Goal: Task Accomplishment & Management: Manage account settings

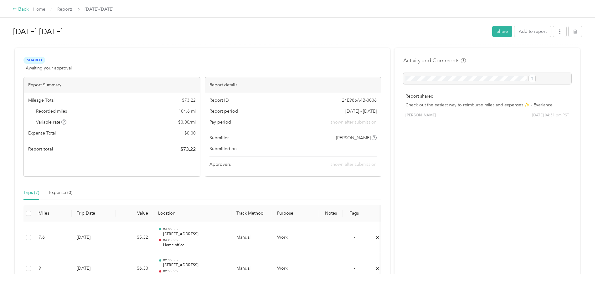
click at [29, 8] on div "Back" at bounding box center [21, 10] width 16 height 8
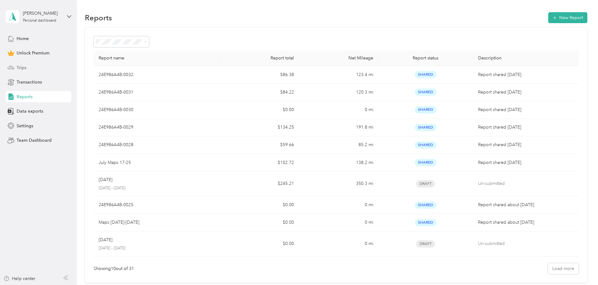
click at [19, 66] on span "Trips" at bounding box center [22, 68] width 10 height 7
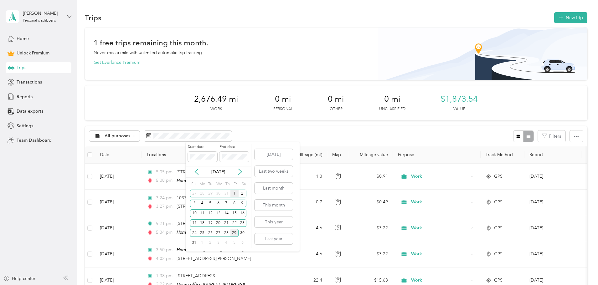
click at [235, 192] on div "1" at bounding box center [234, 194] width 8 height 8
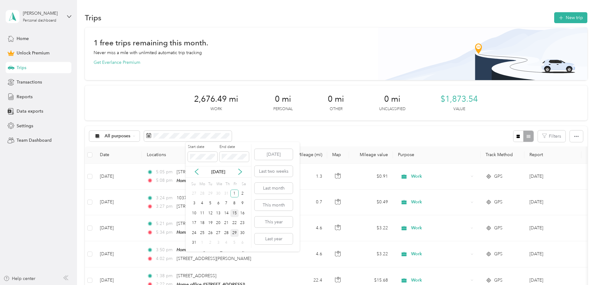
click at [236, 212] on div "15" at bounding box center [234, 214] width 8 height 8
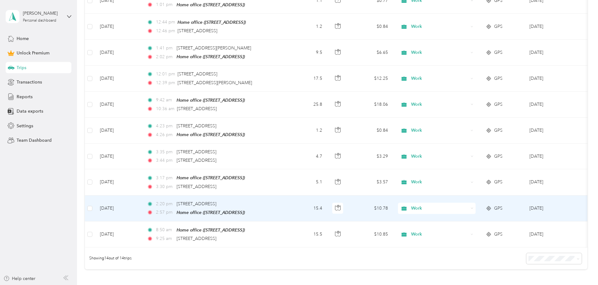
scroll to position [282, 0]
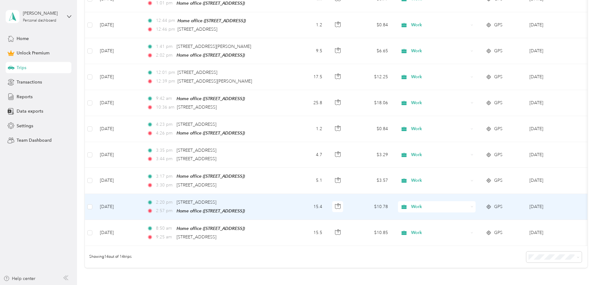
click at [327, 207] on td "15.4" at bounding box center [306, 207] width 41 height 26
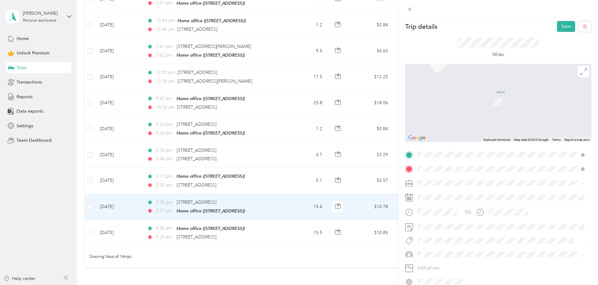
click at [462, 179] on span "[STREET_ADDRESS][US_STATE]" at bounding box center [460, 178] width 63 height 6
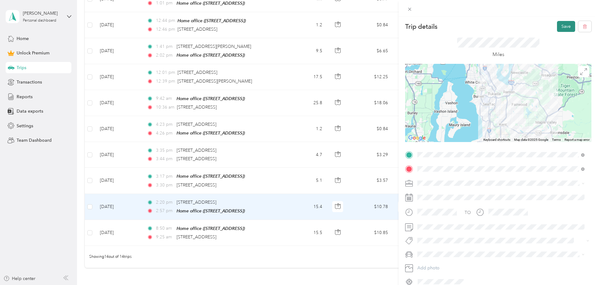
click at [557, 27] on button "Save" at bounding box center [566, 26] width 18 height 11
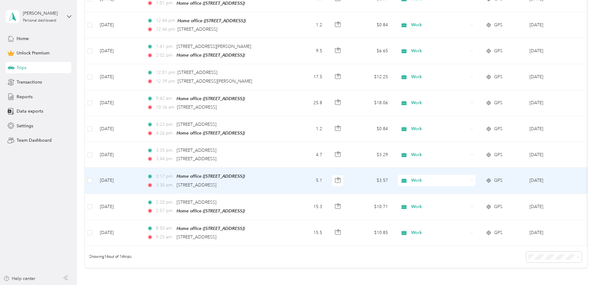
click at [327, 177] on td "5.1" at bounding box center [306, 181] width 41 height 26
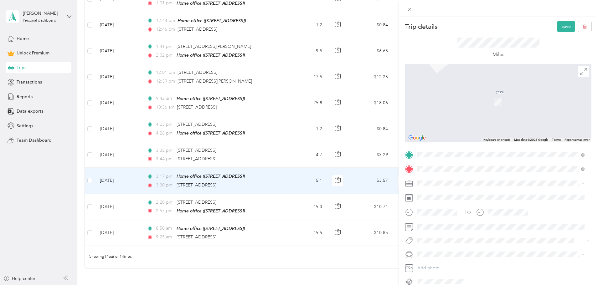
click at [247, 151] on div "Trip details Save This trip cannot be edited because it is either under review,…" at bounding box center [299, 142] width 598 height 285
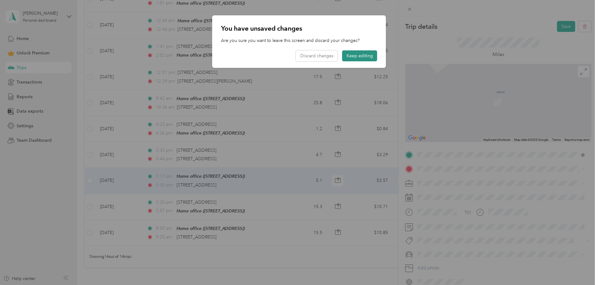
click at [352, 55] on button "Keep editing" at bounding box center [359, 55] width 35 height 11
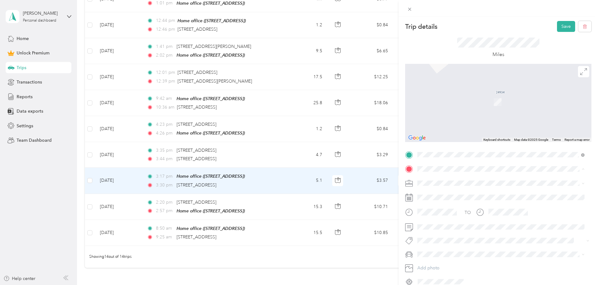
click at [346, 34] on div "Trip details Save This trip cannot be edited because it is either under review,…" at bounding box center [299, 142] width 598 height 285
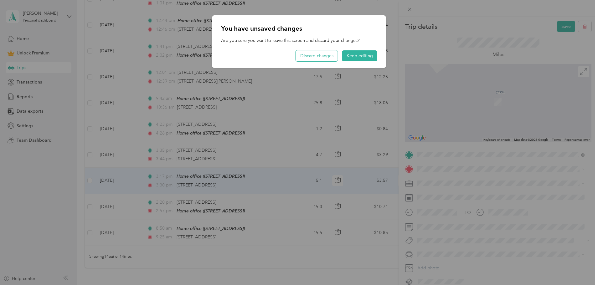
click at [322, 57] on button "Discard changes" at bounding box center [317, 55] width 42 height 11
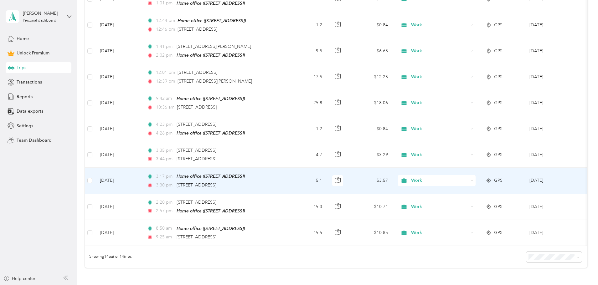
click at [286, 179] on td "3:17 pm Home office ([STREET_ADDRESS]) 3:30 pm [STREET_ADDRESS]" at bounding box center [214, 181] width 144 height 26
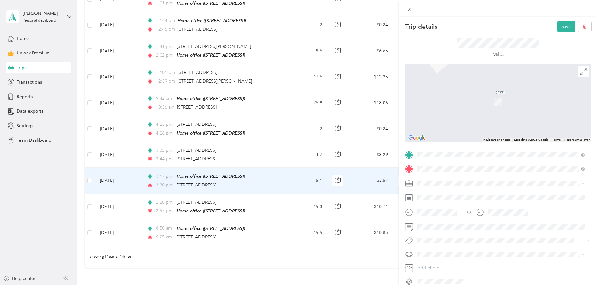
click at [458, 193] on span "[STREET_ADDRESS][US_STATE]" at bounding box center [460, 192] width 63 height 6
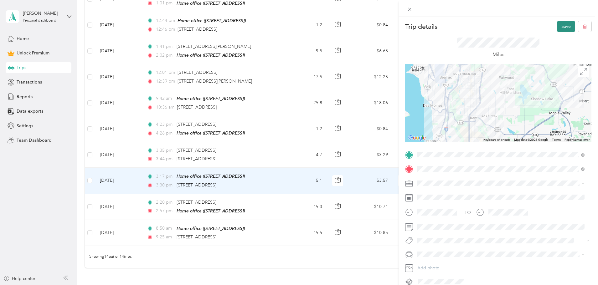
click at [562, 25] on button "Save" at bounding box center [566, 26] width 18 height 11
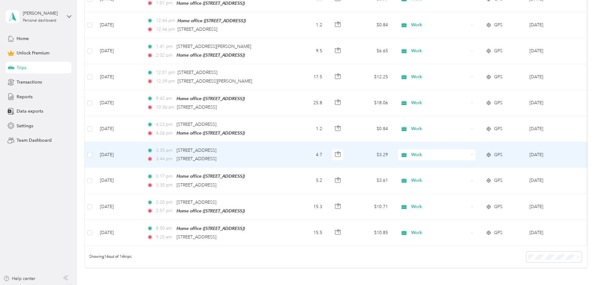
click at [278, 156] on div "3:44 pm [STREET_ADDRESS]" at bounding box center [213, 159] width 132 height 7
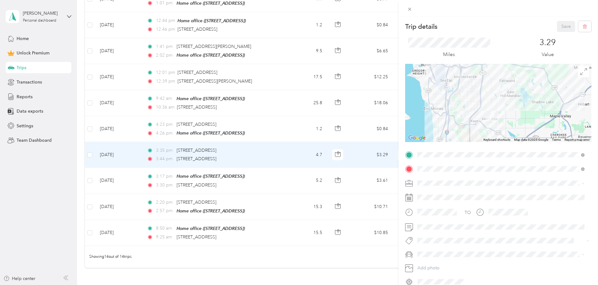
click at [461, 192] on div "Home office" at bounding box center [449, 194] width 40 height 6
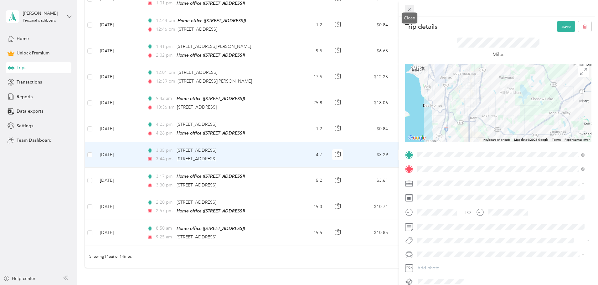
click at [409, 7] on icon at bounding box center [409, 9] width 5 height 5
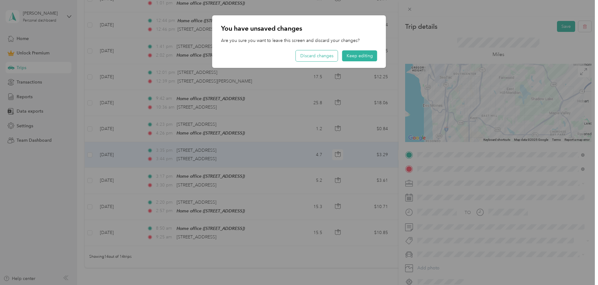
click at [318, 57] on button "Discard changes" at bounding box center [317, 55] width 42 height 11
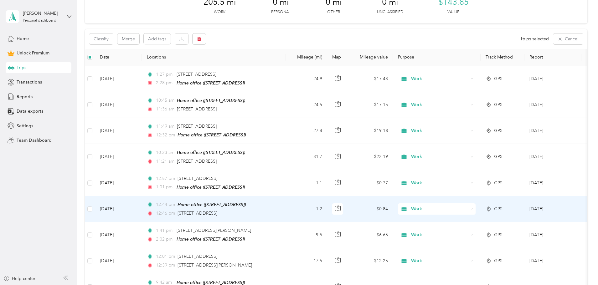
scroll to position [93, 0]
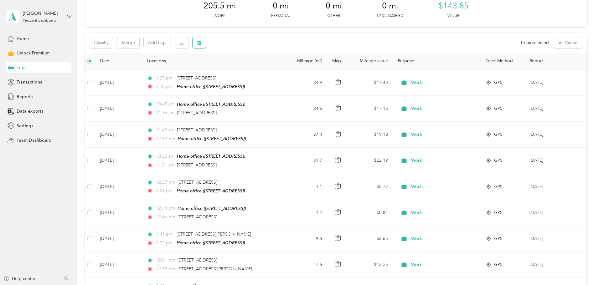
click at [206, 39] on button "button" at bounding box center [199, 42] width 13 height 11
click at [283, 69] on button "Yes" at bounding box center [288, 69] width 12 height 10
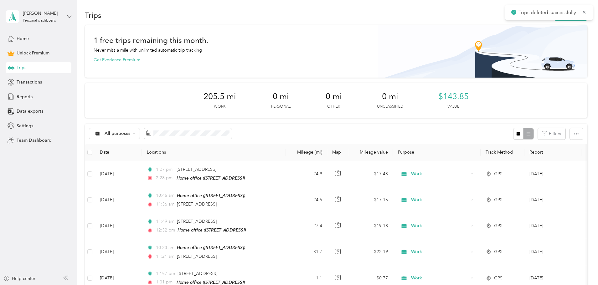
scroll to position [0, 0]
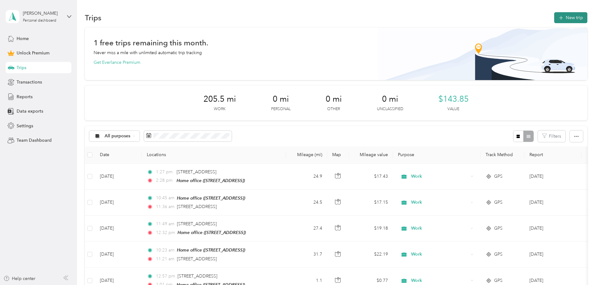
click at [557, 18] on icon "button" at bounding box center [560, 17] width 7 height 7
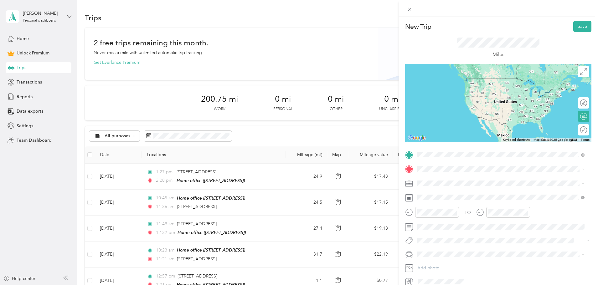
click at [451, 184] on li "[STREET_ADDRESS][US_STATE]" at bounding box center [501, 177] width 172 height 13
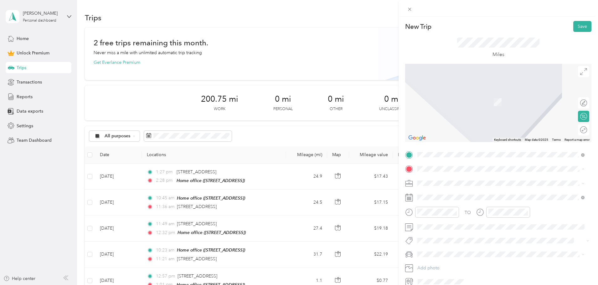
click at [455, 199] on span "[STREET_ADDRESS]" at bounding box center [449, 200] width 40 height 5
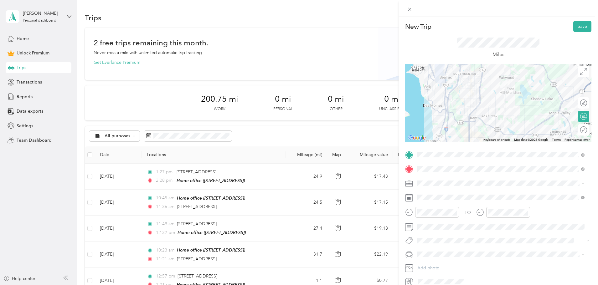
click at [427, 195] on div "Work" at bounding box center [501, 194] width 163 height 7
click at [411, 201] on icon at bounding box center [409, 198] width 8 height 8
click at [407, 197] on icon at bounding box center [409, 198] width 8 height 8
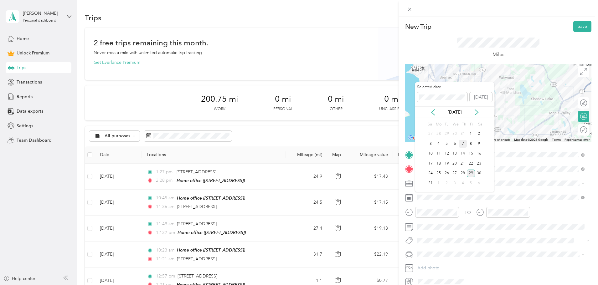
click at [463, 145] on div "7" at bounding box center [463, 144] width 8 height 8
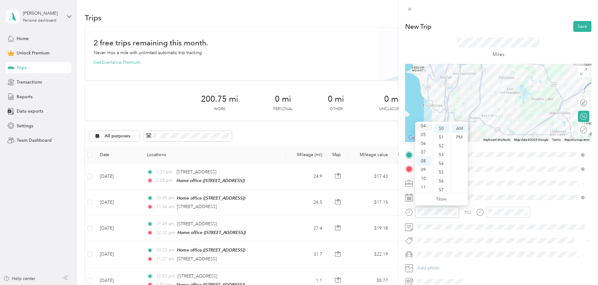
scroll to position [6, 0]
click at [422, 148] on div "03" at bounding box center [424, 148] width 15 height 9
click at [440, 142] on div "30" at bounding box center [441, 141] width 15 height 9
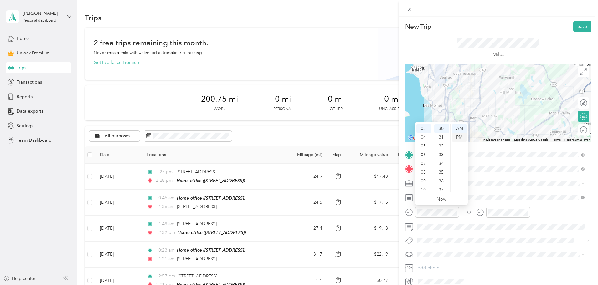
click at [459, 137] on div "PM" at bounding box center [459, 137] width 15 height 9
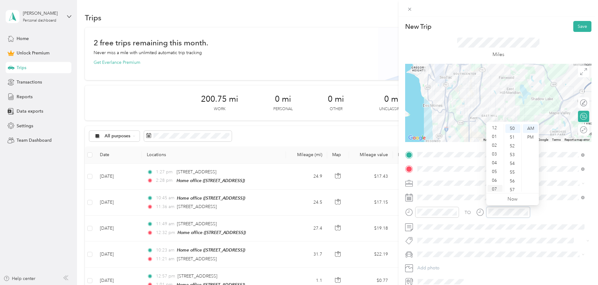
scroll to position [0, 0]
click at [491, 154] on div "03" at bounding box center [495, 155] width 15 height 9
click at [513, 161] on div "50" at bounding box center [512, 160] width 15 height 9
click at [529, 136] on div "PM" at bounding box center [530, 137] width 15 height 9
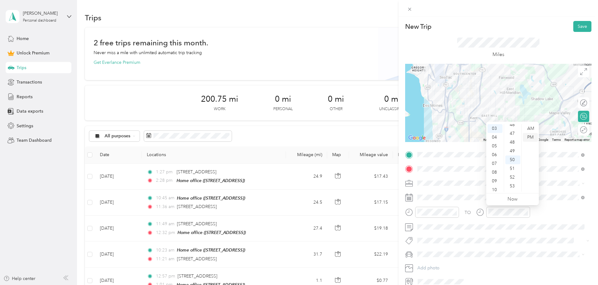
scroll to position [438, 0]
click at [539, 230] on span at bounding box center [503, 227] width 176 height 10
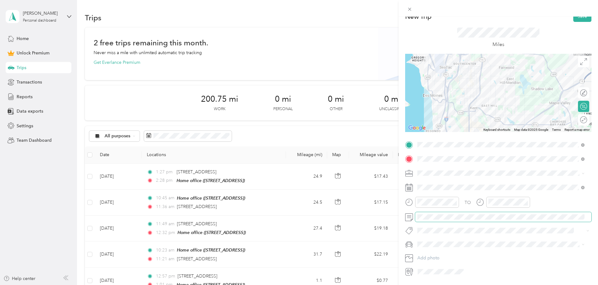
scroll to position [0, 0]
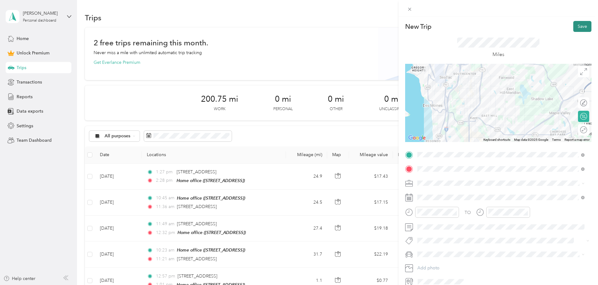
click at [576, 25] on button "Save" at bounding box center [582, 26] width 18 height 11
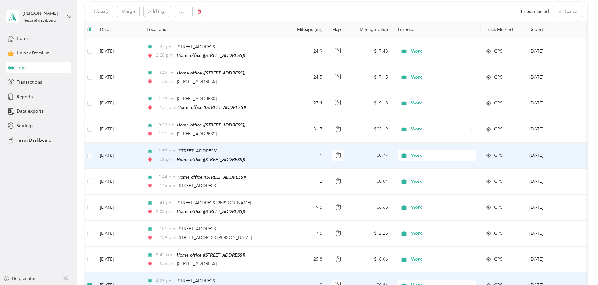
scroll to position [62, 0]
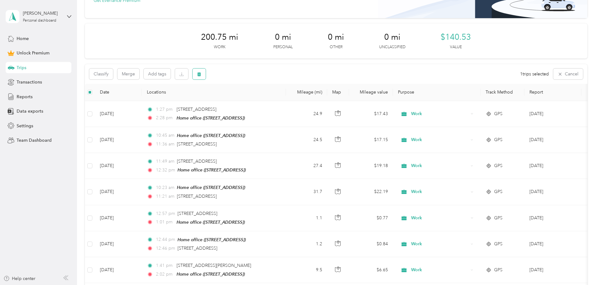
click at [201, 75] on icon "button" at bounding box center [199, 74] width 4 height 4
click at [288, 98] on button "Yes" at bounding box center [288, 100] width 12 height 10
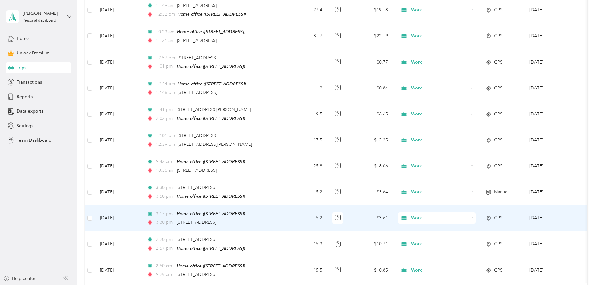
scroll to position [187, 0]
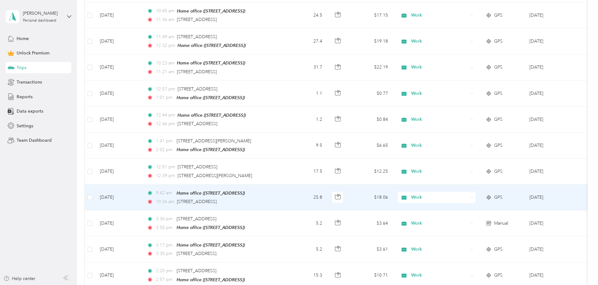
click at [327, 198] on td "25.8" at bounding box center [306, 198] width 41 height 26
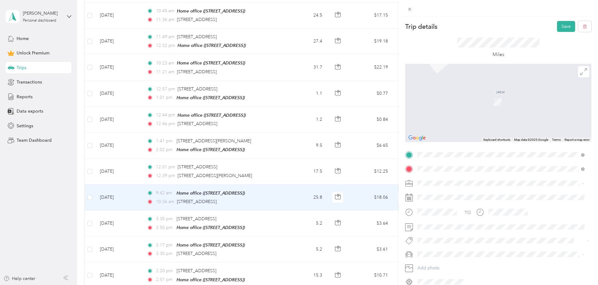
click at [443, 192] on span "[STREET_ADDRESS][US_STATE]" at bounding box center [460, 192] width 63 height 6
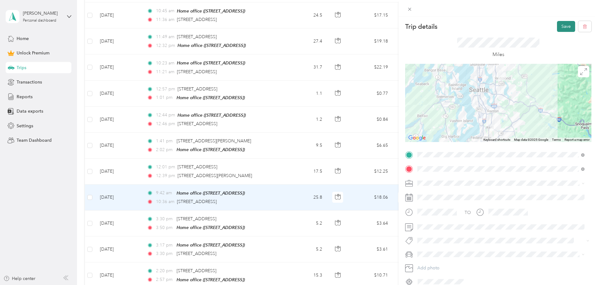
click at [559, 26] on button "Save" at bounding box center [566, 26] width 18 height 11
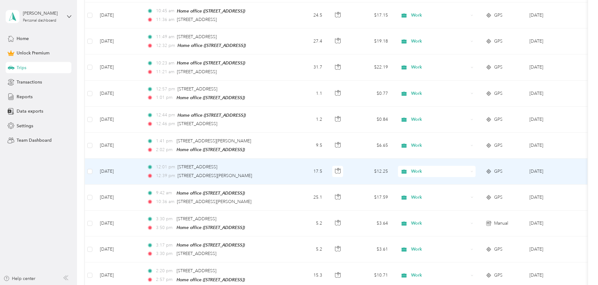
click at [286, 170] on td "12:01 pm [STREET_ADDRESS] 12:39 pm [STREET_ADDRESS][PERSON_NAME]" at bounding box center [214, 172] width 144 height 26
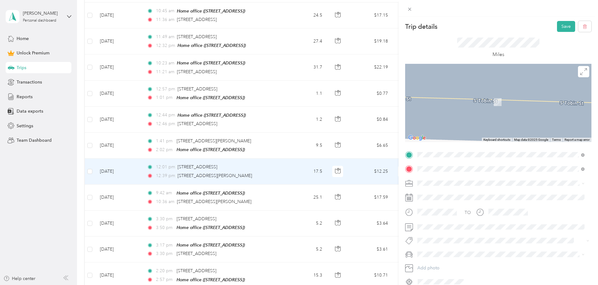
click at [468, 176] on span "[STREET_ADDRESS][US_STATE]" at bounding box center [460, 178] width 63 height 6
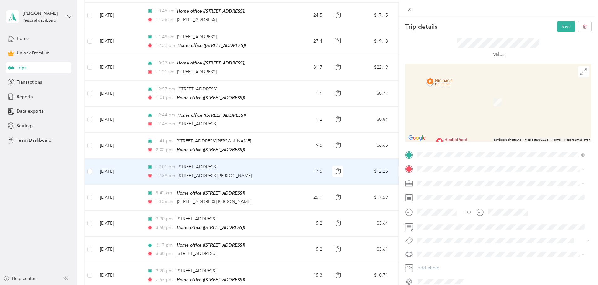
click at [447, 194] on strong "Home office" at bounding box center [441, 193] width 25 height 6
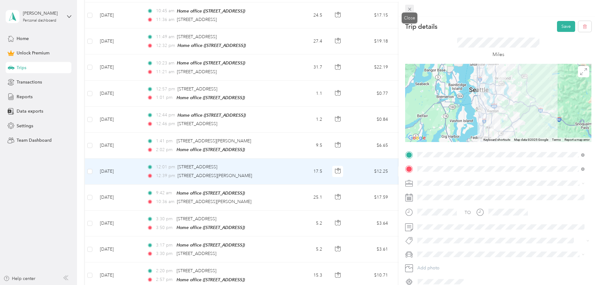
click at [408, 7] on icon at bounding box center [409, 9] width 5 height 5
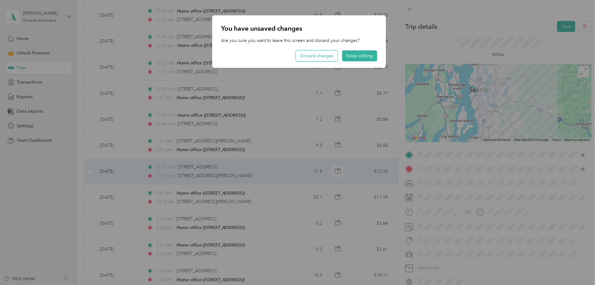
click at [313, 54] on button "Discard changes" at bounding box center [317, 55] width 42 height 11
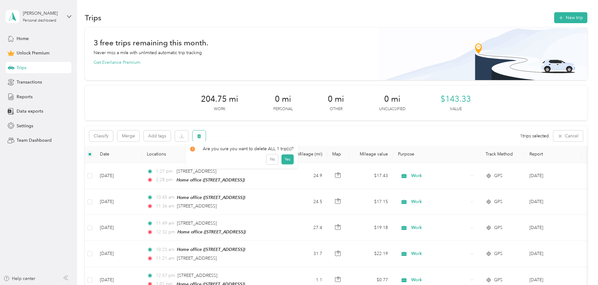
click at [201, 137] on icon "button" at bounding box center [199, 136] width 4 height 4
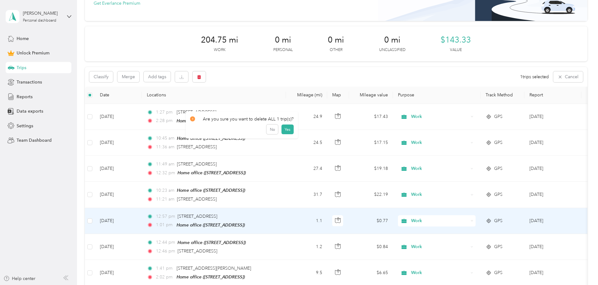
scroll to position [31, 0]
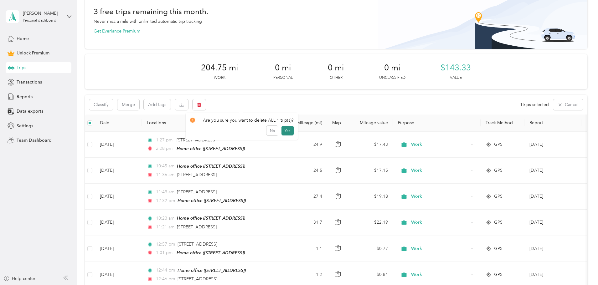
click at [287, 129] on button "Yes" at bounding box center [288, 131] width 12 height 10
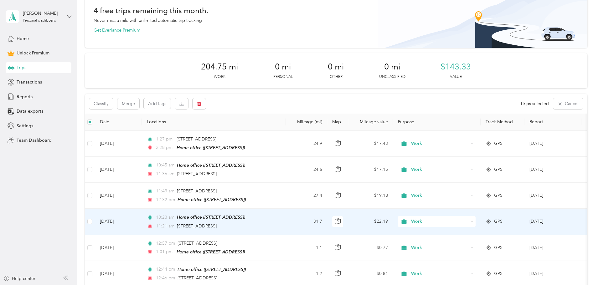
scroll to position [31, 0]
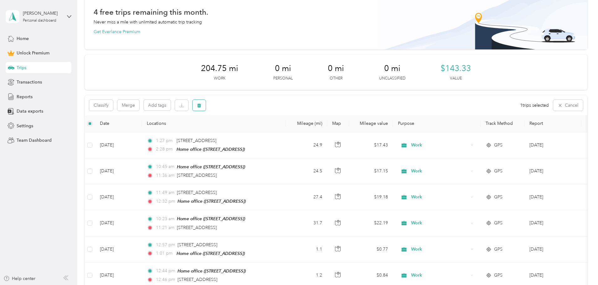
click at [201, 106] on icon "button" at bounding box center [199, 105] width 4 height 4
click at [287, 131] on button "Yes" at bounding box center [288, 132] width 12 height 10
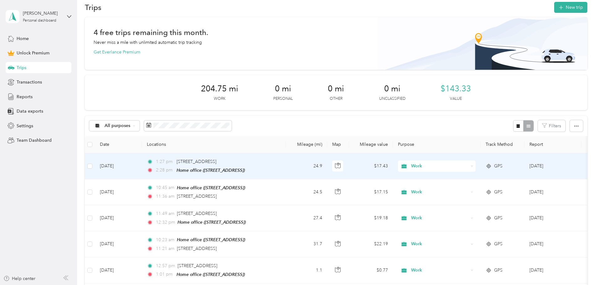
scroll to position [0, 0]
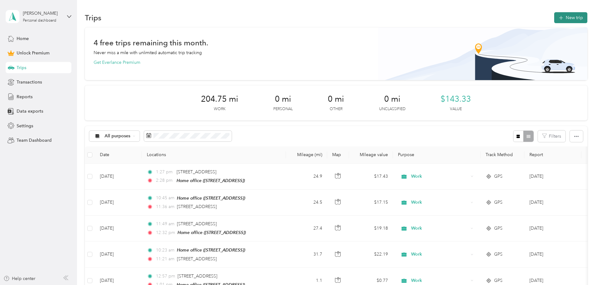
click at [554, 17] on button "New trip" at bounding box center [570, 17] width 33 height 11
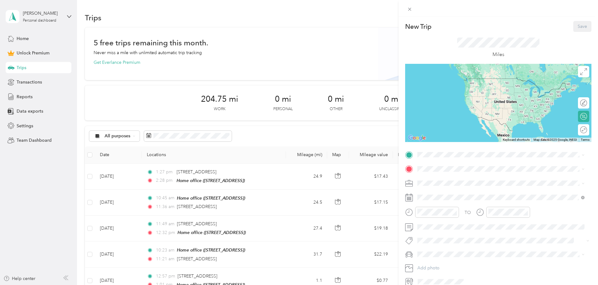
click at [447, 181] on div "Home office [STREET_ADDRESS]" at bounding box center [449, 181] width 40 height 13
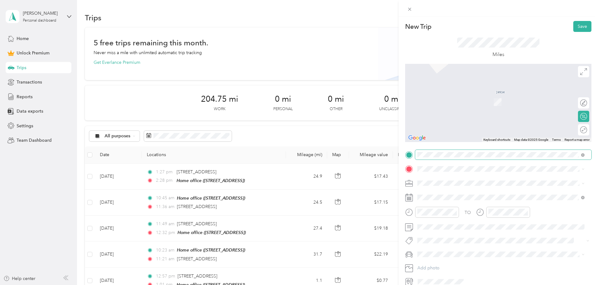
click at [437, 150] on span at bounding box center [503, 155] width 176 height 10
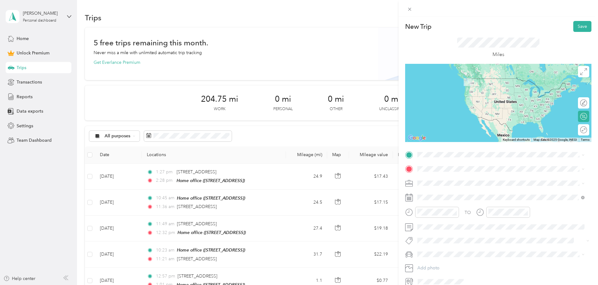
click at [454, 179] on span "[STREET_ADDRESS][US_STATE]" at bounding box center [460, 176] width 63 height 6
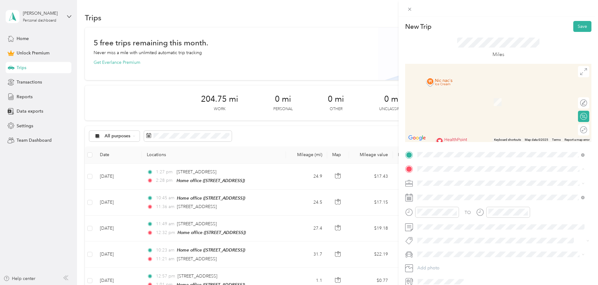
click at [445, 195] on strong "Home office" at bounding box center [441, 194] width 25 height 6
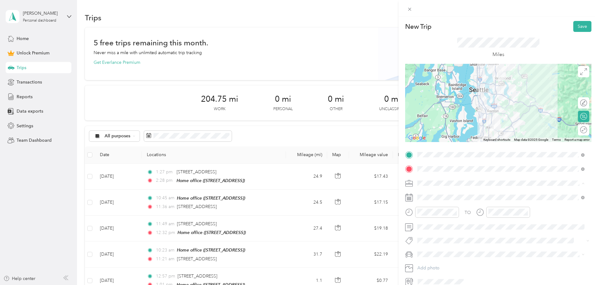
click at [427, 195] on div "Work" at bounding box center [501, 194] width 163 height 7
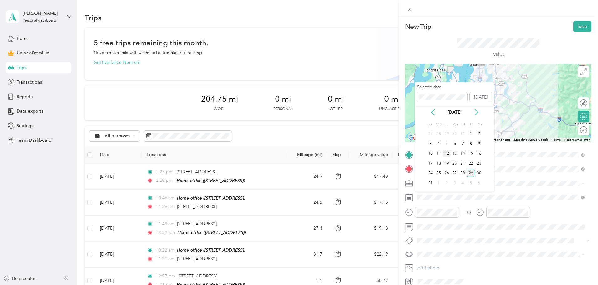
click at [447, 153] on div "12" at bounding box center [447, 154] width 8 height 8
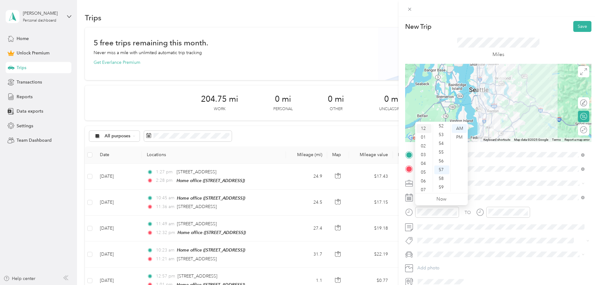
click at [422, 128] on div "12" at bounding box center [424, 128] width 15 height 9
click at [442, 155] on div "10" at bounding box center [441, 153] width 15 height 9
click at [461, 138] on div "PM" at bounding box center [459, 137] width 15 height 9
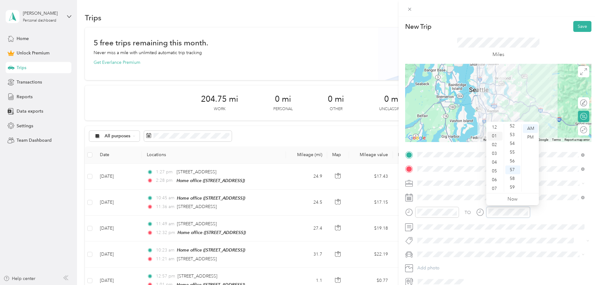
scroll to position [0, 0]
click at [496, 137] on div "01" at bounding box center [495, 137] width 15 height 9
click at [511, 173] on div "05" at bounding box center [512, 172] width 15 height 9
click at [531, 136] on div "PM" at bounding box center [530, 137] width 15 height 9
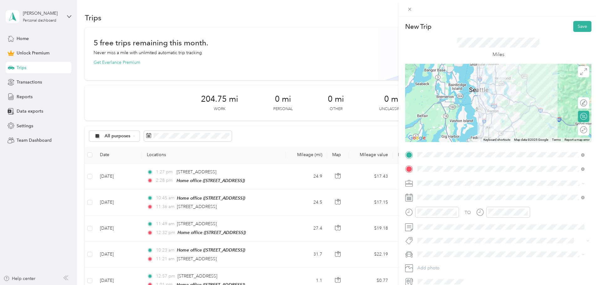
click at [552, 216] on div "TO" at bounding box center [498, 214] width 186 height 15
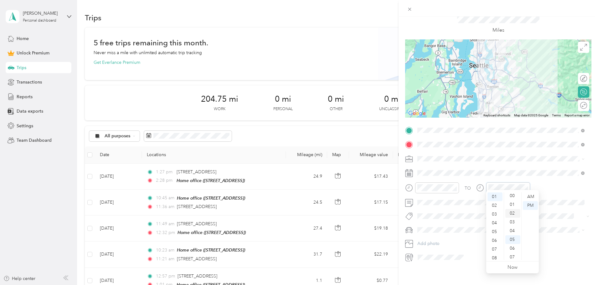
scroll to position [0, 0]
click at [512, 196] on div "00" at bounding box center [512, 197] width 15 height 9
click at [530, 205] on div "PM" at bounding box center [530, 205] width 15 height 9
click at [574, 218] on div "TO Add photo" at bounding box center [498, 194] width 186 height 137
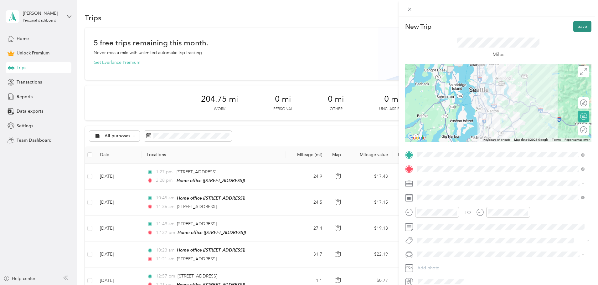
click at [576, 24] on button "Save" at bounding box center [582, 26] width 18 height 11
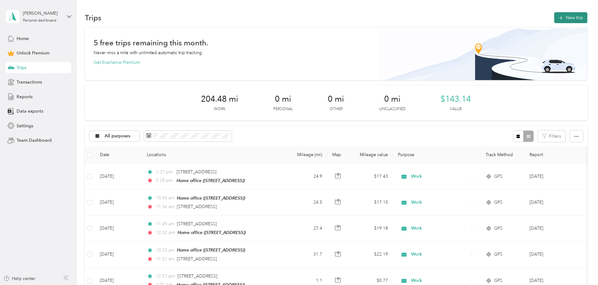
click at [554, 16] on button "New trip" at bounding box center [570, 17] width 33 height 11
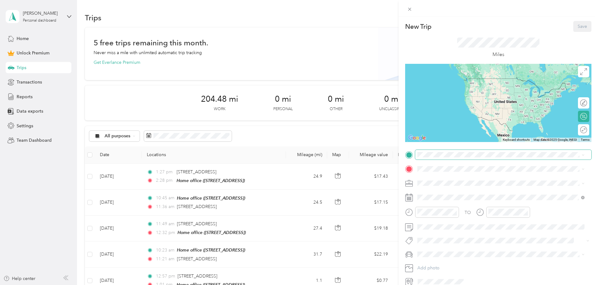
click at [422, 151] on span at bounding box center [503, 155] width 176 height 10
click at [439, 184] on span "[STREET_ADDRESS]" at bounding box center [449, 186] width 40 height 5
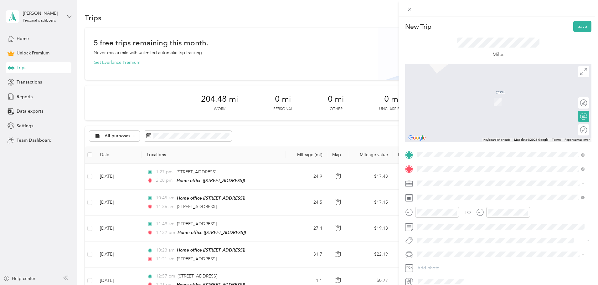
click at [461, 193] on span "[STREET_ADDRESS][US_STATE]" at bounding box center [460, 192] width 63 height 6
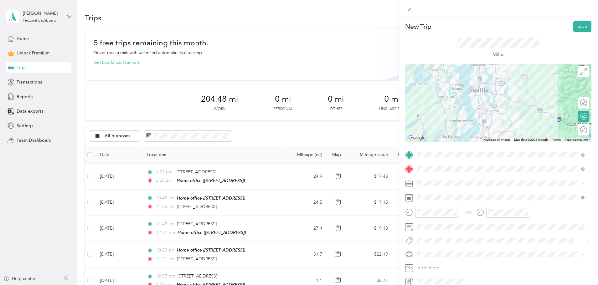
click at [429, 194] on div "Work" at bounding box center [501, 194] width 163 height 7
click at [410, 9] on icon at bounding box center [409, 9] width 3 height 3
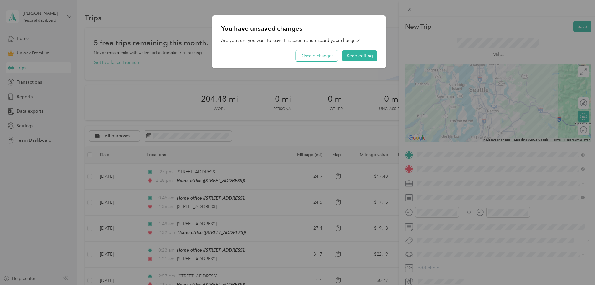
click at [318, 57] on button "Discard changes" at bounding box center [317, 55] width 42 height 11
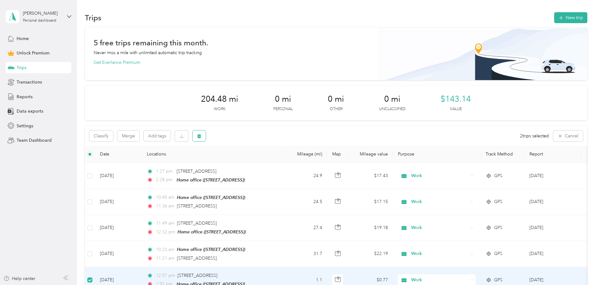
click at [201, 134] on icon "button" at bounding box center [199, 136] width 4 height 4
click at [289, 159] on button "Yes" at bounding box center [288, 162] width 12 height 10
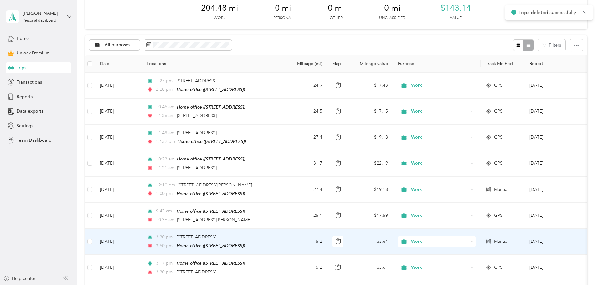
scroll to position [94, 0]
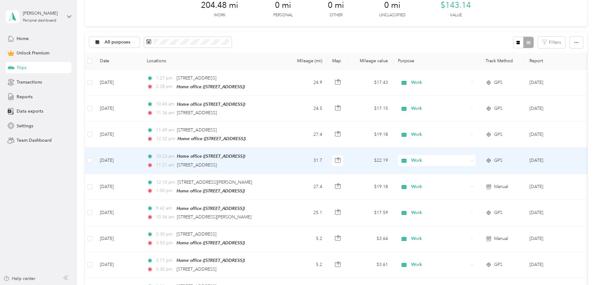
click at [327, 159] on td "31.7" at bounding box center [306, 161] width 41 height 26
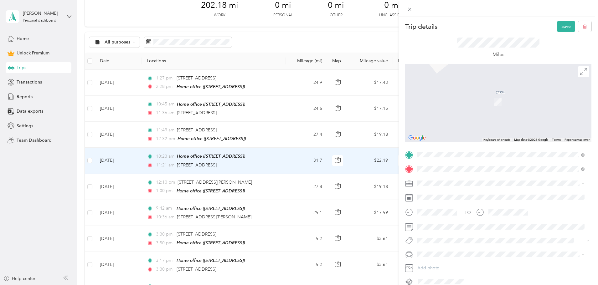
click at [453, 193] on span "[STREET_ADDRESS][US_STATE]" at bounding box center [460, 192] width 63 height 6
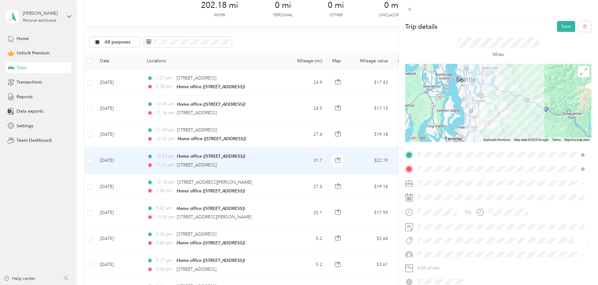
click at [486, 100] on div at bounding box center [498, 103] width 186 height 78
click at [478, 99] on div at bounding box center [498, 103] width 186 height 78
click at [480, 85] on div at bounding box center [498, 103] width 186 height 78
click at [558, 28] on button "Save" at bounding box center [566, 26] width 18 height 11
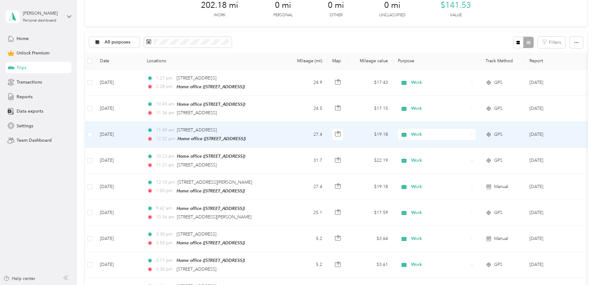
click at [327, 135] on td "27.4" at bounding box center [306, 135] width 41 height 26
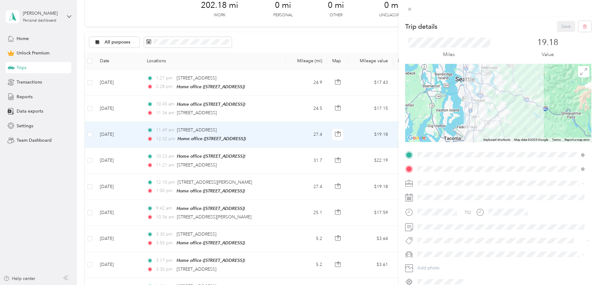
click at [316, 44] on div "Trip details Save This trip cannot be edited because it is either under review,…" at bounding box center [299, 142] width 598 height 285
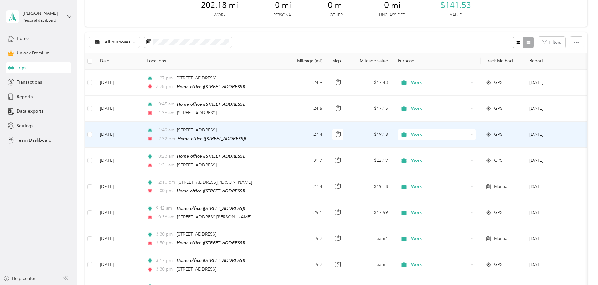
click at [327, 132] on td "27.4" at bounding box center [306, 135] width 41 height 26
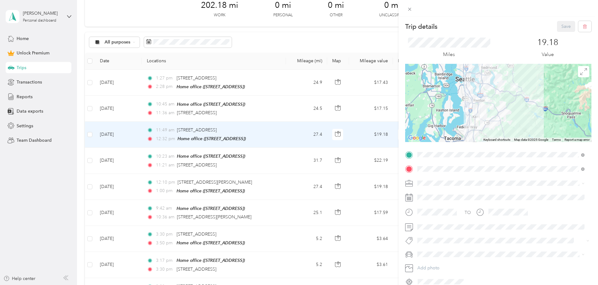
click at [332, 107] on div "Trip details Save This trip cannot be edited because it is either under review,…" at bounding box center [299, 142] width 598 height 285
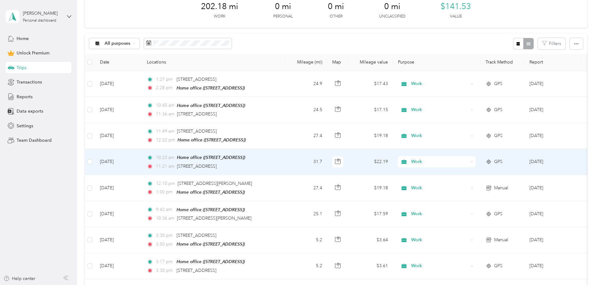
scroll to position [61, 0]
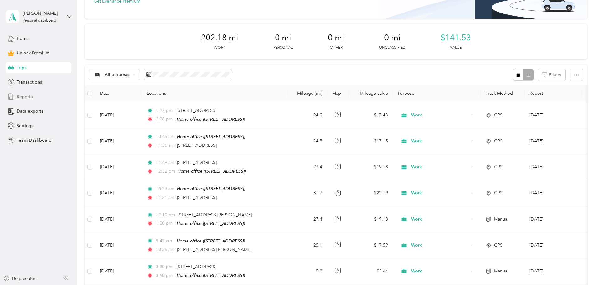
click at [24, 96] on span "Reports" at bounding box center [25, 97] width 16 height 7
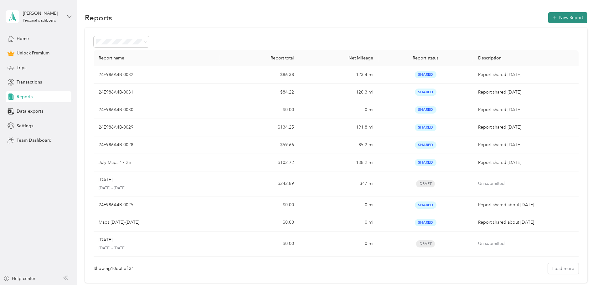
click at [548, 18] on button "New Report" at bounding box center [567, 17] width 39 height 11
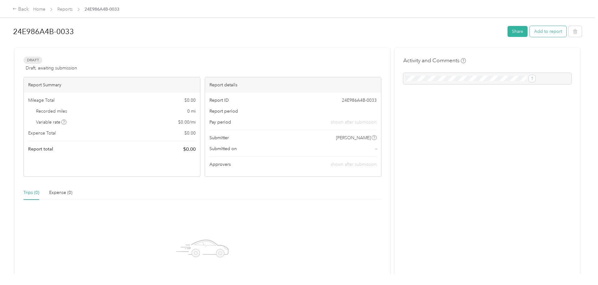
click at [530, 30] on button "Add to report" at bounding box center [548, 31] width 37 height 11
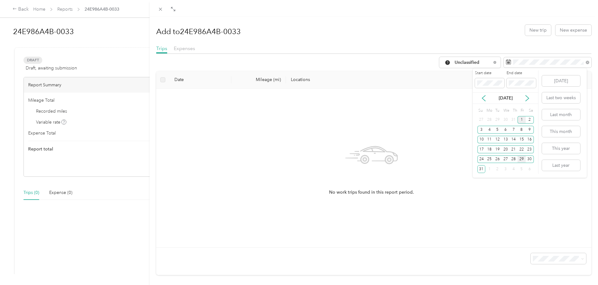
click at [519, 120] on div "1" at bounding box center [522, 120] width 8 height 8
click at [527, 141] on div "16" at bounding box center [530, 140] width 8 height 8
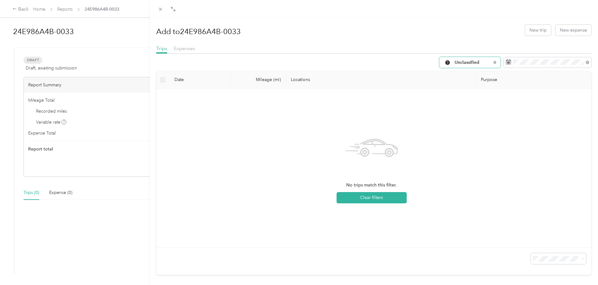
click at [460, 63] on span "Unclassified" at bounding box center [473, 62] width 37 height 4
click at [462, 92] on li "Work" at bounding box center [465, 96] width 61 height 11
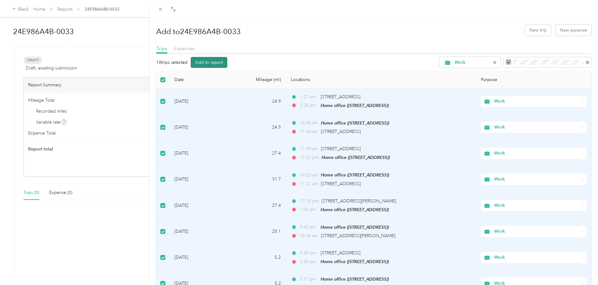
click at [211, 62] on button "Add to report" at bounding box center [209, 62] width 37 height 11
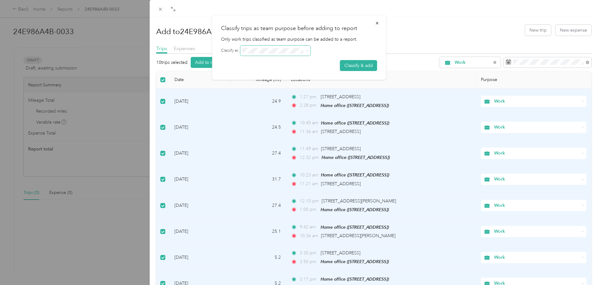
click at [288, 55] on span at bounding box center [276, 51] width 70 height 10
click at [358, 62] on button "Classify & add" at bounding box center [358, 65] width 37 height 11
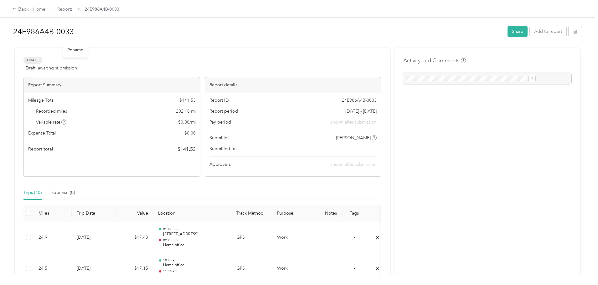
click at [76, 49] on div "Rename" at bounding box center [75, 49] width 25 height 15
click at [96, 29] on h1 "24E986A4B-0033" at bounding box center [258, 31] width 490 height 15
click at [290, 44] on div at bounding box center [297, 47] width 569 height 7
click at [508, 29] on button "Share" at bounding box center [518, 31] width 20 height 11
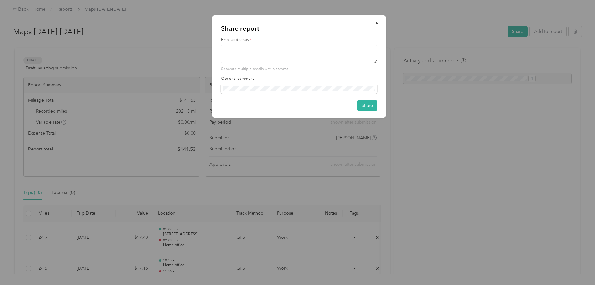
click at [219, 53] on div "Share report Email addresses * Separate multiple emails with a comma Optional c…" at bounding box center [299, 66] width 174 height 102
click at [243, 58] on textarea at bounding box center [299, 54] width 156 height 18
type textarea "[EMAIL_ADDRESS][PERSON_NAME][DOMAIN_NAME]"
click at [366, 103] on button "Share" at bounding box center [367, 105] width 20 height 11
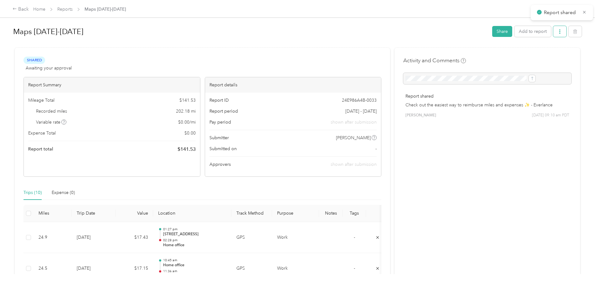
click at [558, 29] on span "button" at bounding box center [560, 31] width 4 height 5
click at [492, 52] on span "Download" at bounding box center [490, 54] width 21 height 7
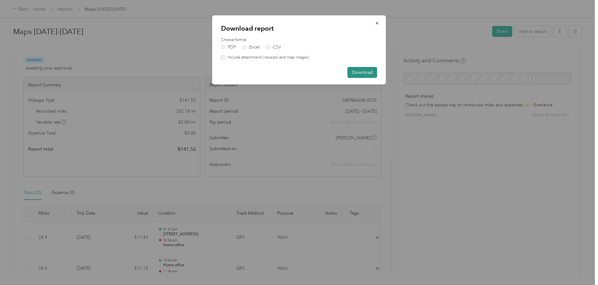
click at [360, 70] on button "Download" at bounding box center [363, 72] width 30 height 11
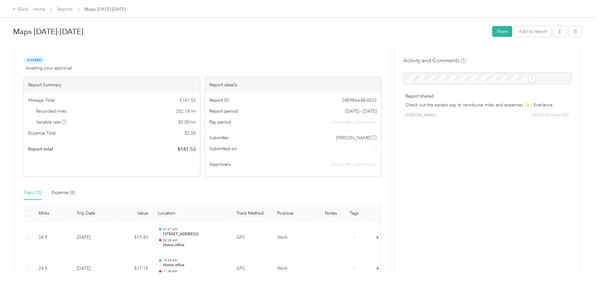
click at [83, 10] on div "Back Home Reports Maps [DATE]-[DATE]" at bounding box center [69, 10] width 113 height 8
click at [45, 8] on link "Home" at bounding box center [39, 9] width 12 height 5
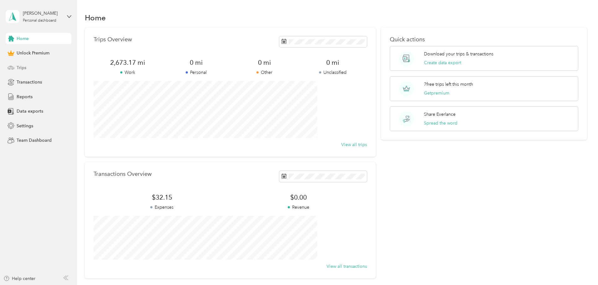
click at [18, 65] on span "Trips" at bounding box center [22, 68] width 10 height 7
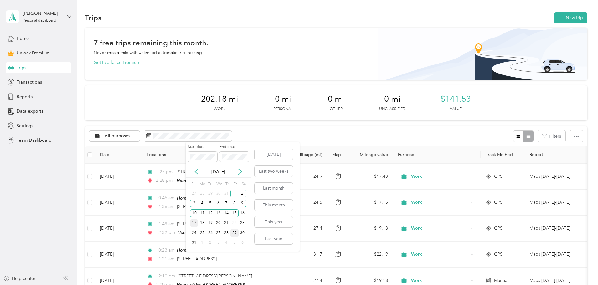
click at [194, 224] on div "17" at bounding box center [194, 224] width 8 height 8
click at [193, 245] on div "31" at bounding box center [194, 243] width 8 height 8
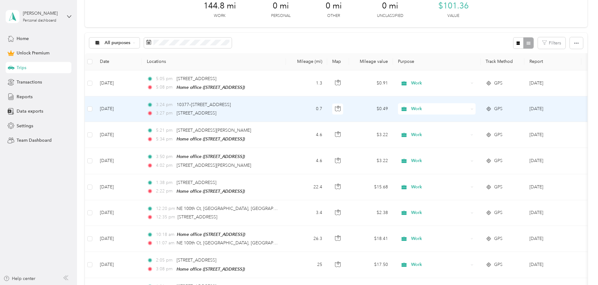
scroll to position [94, 0]
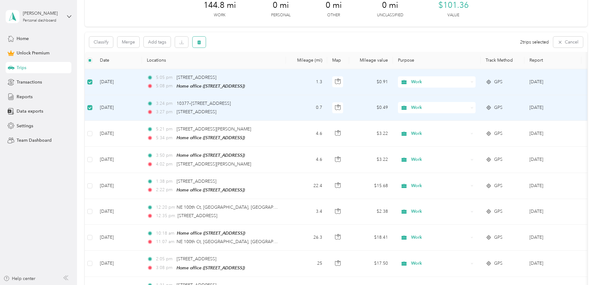
click at [201, 43] on icon "button" at bounding box center [199, 42] width 4 height 4
click at [289, 65] on button "Yes" at bounding box center [288, 68] width 12 height 10
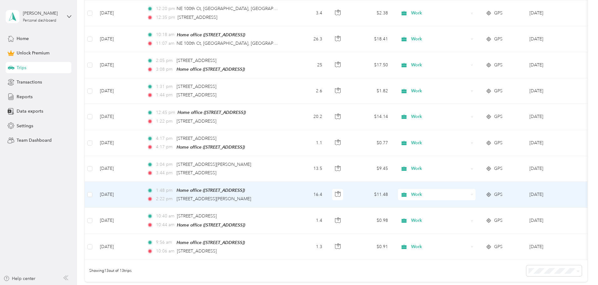
scroll to position [251, 0]
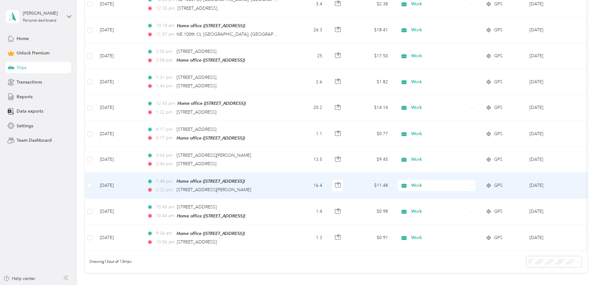
click at [327, 182] on td "16.4" at bounding box center [306, 186] width 41 height 26
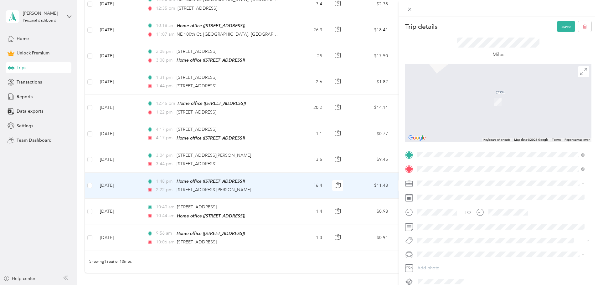
click at [455, 193] on span "[STREET_ADDRESS][US_STATE]" at bounding box center [460, 192] width 63 height 6
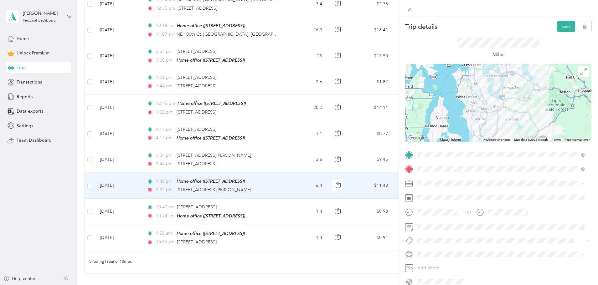
drag, startPoint x: 508, startPoint y: 99, endPoint x: 513, endPoint y: 117, distance: 18.8
click at [513, 117] on div at bounding box center [498, 103] width 186 height 78
click at [481, 94] on div at bounding box center [498, 103] width 186 height 78
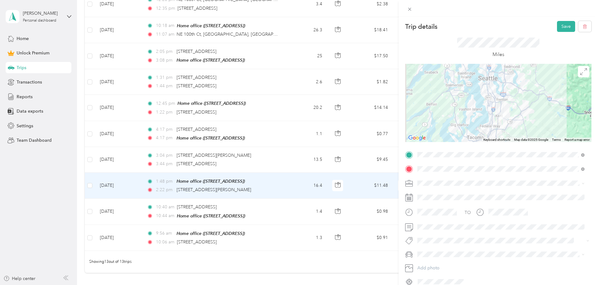
click at [495, 102] on div at bounding box center [498, 103] width 186 height 78
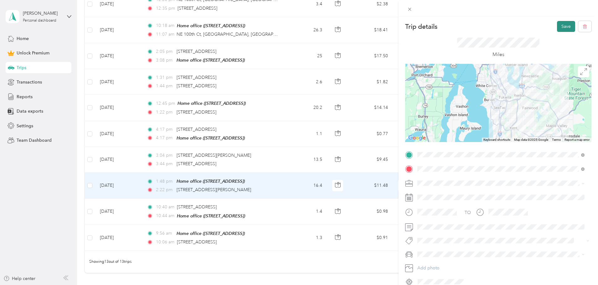
click at [559, 24] on button "Save" at bounding box center [566, 26] width 18 height 11
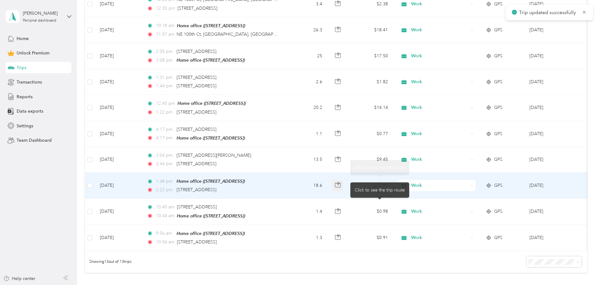
click at [339, 183] on icon "button" at bounding box center [338, 183] width 1 height 1
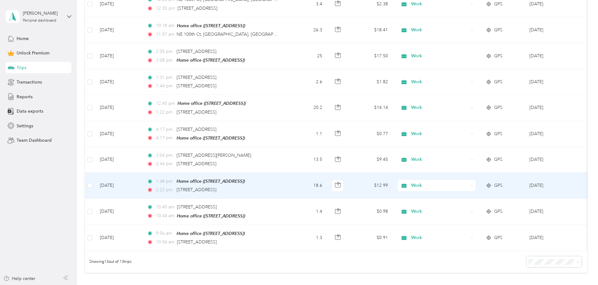
click at [393, 189] on td "$12.99" at bounding box center [371, 186] width 44 height 26
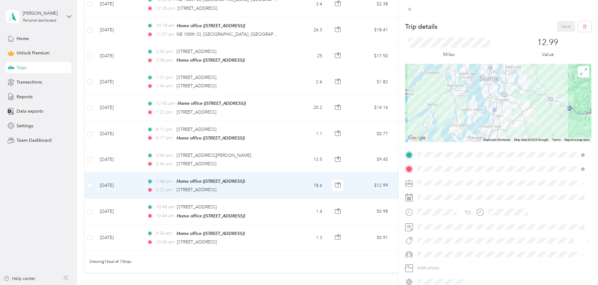
click at [362, 263] on div "Trip details Save This trip cannot be edited because it is either under review,…" at bounding box center [299, 142] width 598 height 285
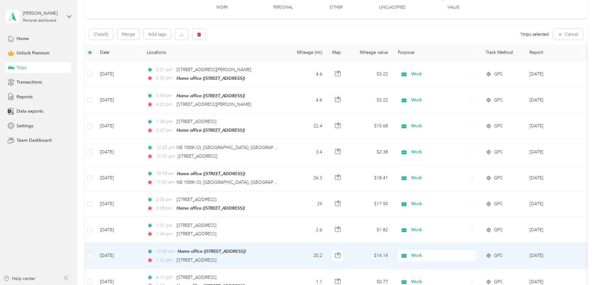
scroll to position [62, 0]
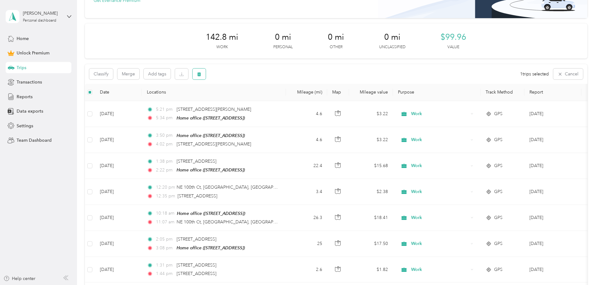
click at [201, 74] on icon "button" at bounding box center [199, 74] width 4 height 4
click at [283, 100] on button "Yes" at bounding box center [288, 100] width 12 height 10
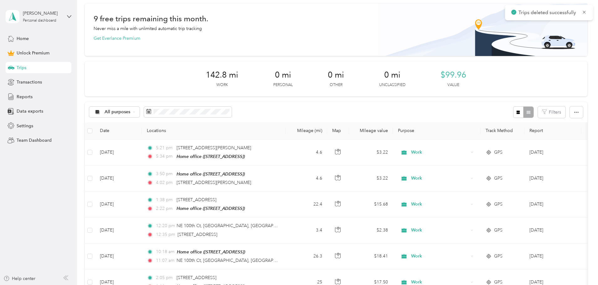
scroll to position [0, 0]
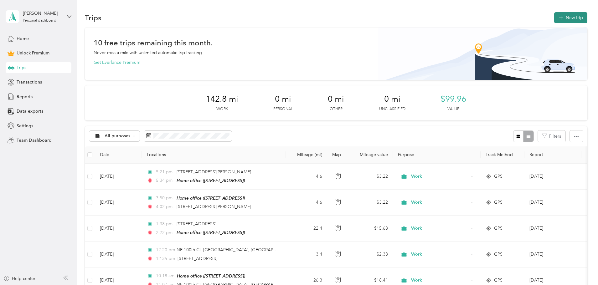
click at [554, 20] on button "New trip" at bounding box center [570, 17] width 33 height 11
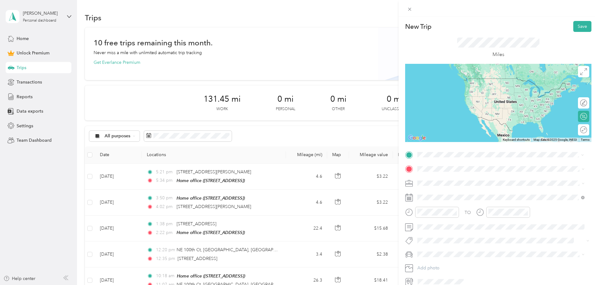
click at [455, 179] on span "[STREET_ADDRESS][US_STATE]" at bounding box center [460, 178] width 63 height 6
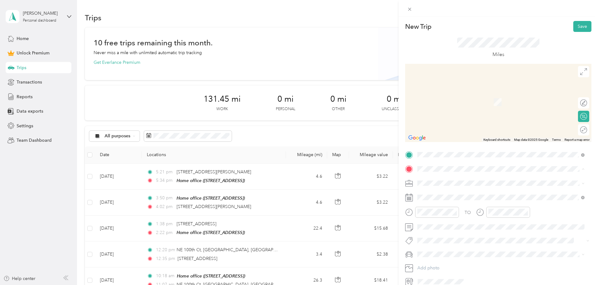
click at [452, 195] on strong "Home office" at bounding box center [441, 194] width 25 height 6
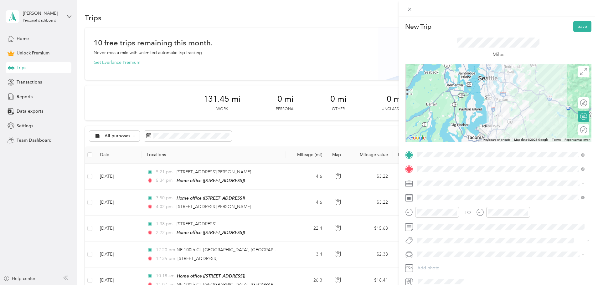
click at [424, 194] on span "Work" at bounding box center [425, 194] width 11 height 5
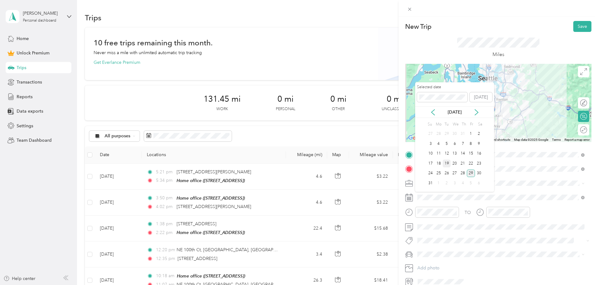
click at [448, 163] on div "19" at bounding box center [447, 164] width 8 height 8
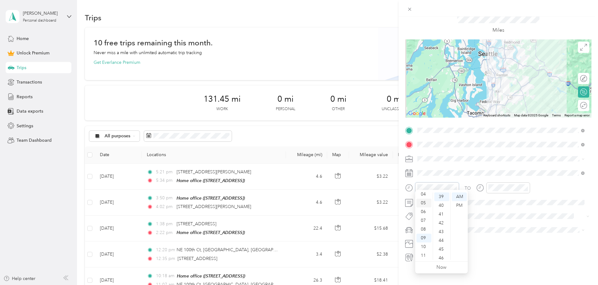
scroll to position [6, 0]
click at [424, 215] on div "03" at bounding box center [424, 217] width 15 height 9
click at [437, 212] on div "04" at bounding box center [441, 212] width 15 height 9
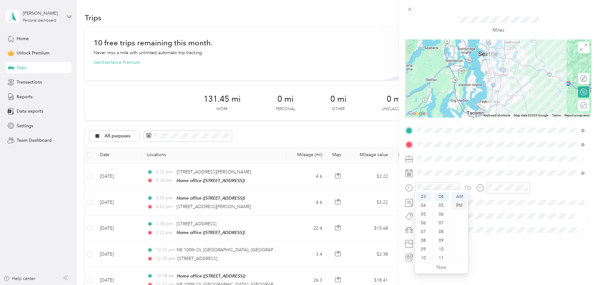
click at [456, 204] on div "PM" at bounding box center [459, 205] width 15 height 9
click at [509, 201] on span at bounding box center [503, 203] width 176 height 10
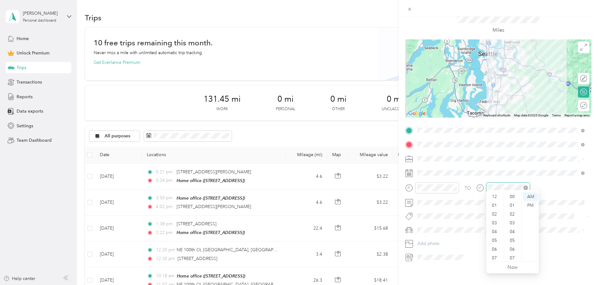
scroll to position [38, 0]
click at [493, 215] on div "03" at bounding box center [495, 217] width 15 height 9
click at [514, 241] on div "44" at bounding box center [512, 240] width 15 height 9
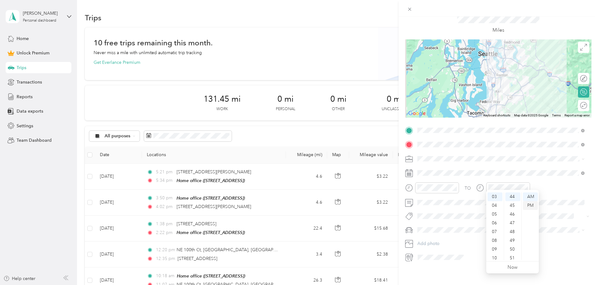
click at [528, 203] on div "PM" at bounding box center [530, 205] width 15 height 9
click at [567, 193] on div "TO" at bounding box center [498, 190] width 186 height 15
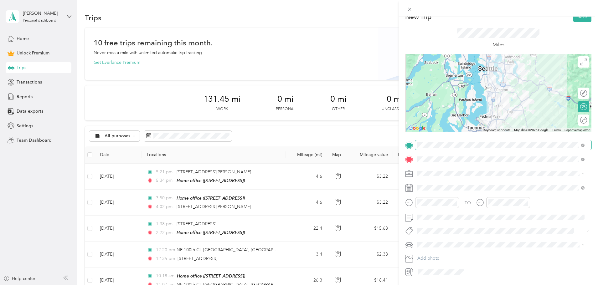
scroll to position [0, 0]
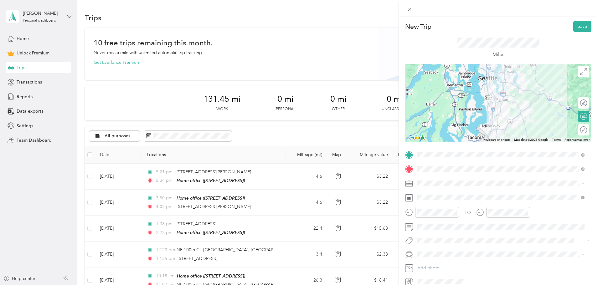
click at [494, 110] on div at bounding box center [498, 103] width 186 height 78
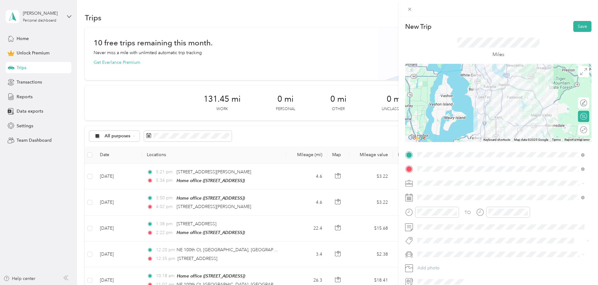
click at [492, 107] on div at bounding box center [498, 103] width 186 height 78
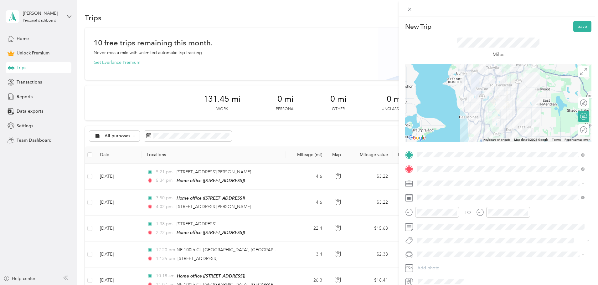
drag, startPoint x: 519, startPoint y: 102, endPoint x: 491, endPoint y: 120, distance: 33.2
click at [491, 120] on div at bounding box center [498, 103] width 186 height 78
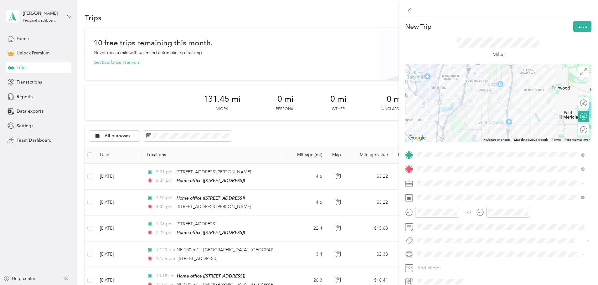
drag, startPoint x: 537, startPoint y: 101, endPoint x: 487, endPoint y: 133, distance: 59.3
click at [487, 133] on div at bounding box center [498, 103] width 186 height 78
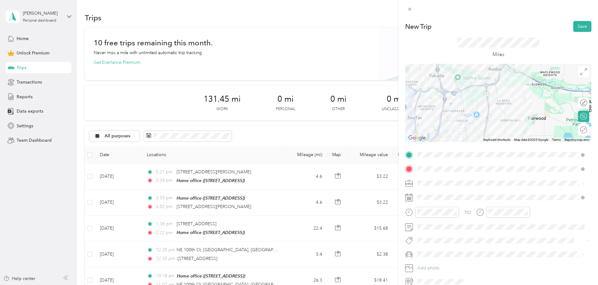
drag, startPoint x: 498, startPoint y: 111, endPoint x: 474, endPoint y: 142, distance: 39.2
click at [474, 142] on div "New Trip Save This trip cannot be edited because it is either under review, app…" at bounding box center [498, 154] width 186 height 266
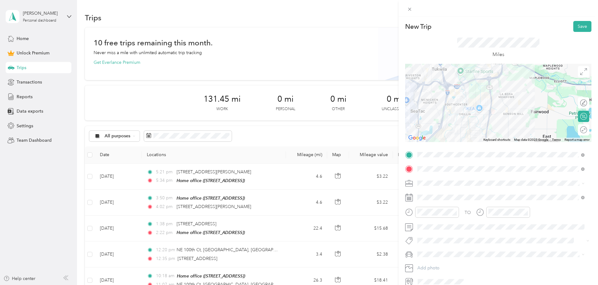
click at [486, 122] on div at bounding box center [498, 103] width 186 height 78
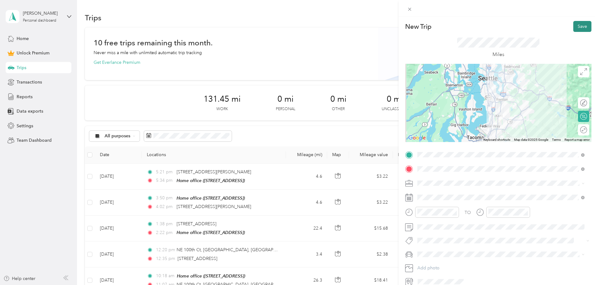
click at [577, 27] on button "Save" at bounding box center [582, 26] width 18 height 11
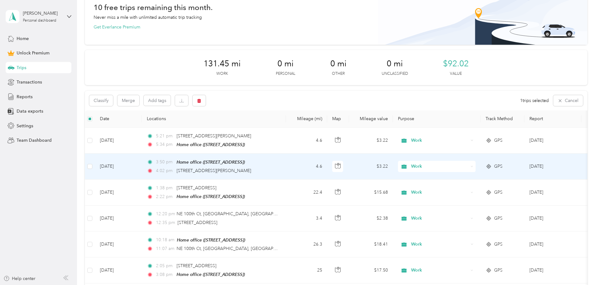
scroll to position [31, 0]
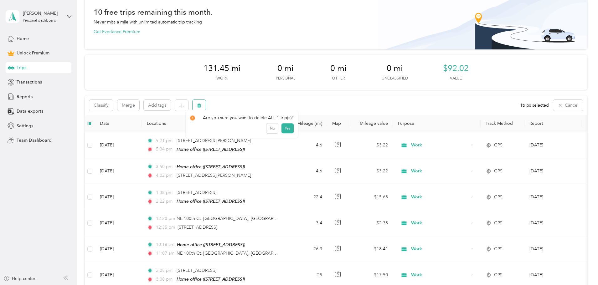
click at [206, 105] on button "button" at bounding box center [199, 105] width 13 height 11
click at [286, 134] on button "Yes" at bounding box center [288, 132] width 12 height 10
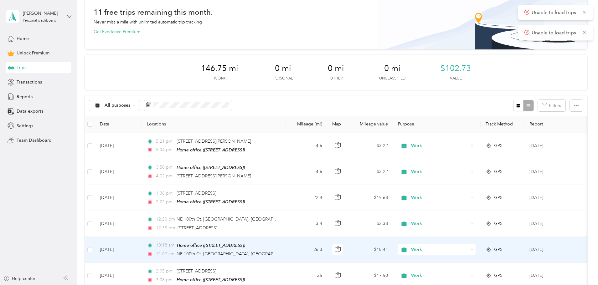
scroll to position [0, 0]
